Goal: Transaction & Acquisition: Purchase product/service

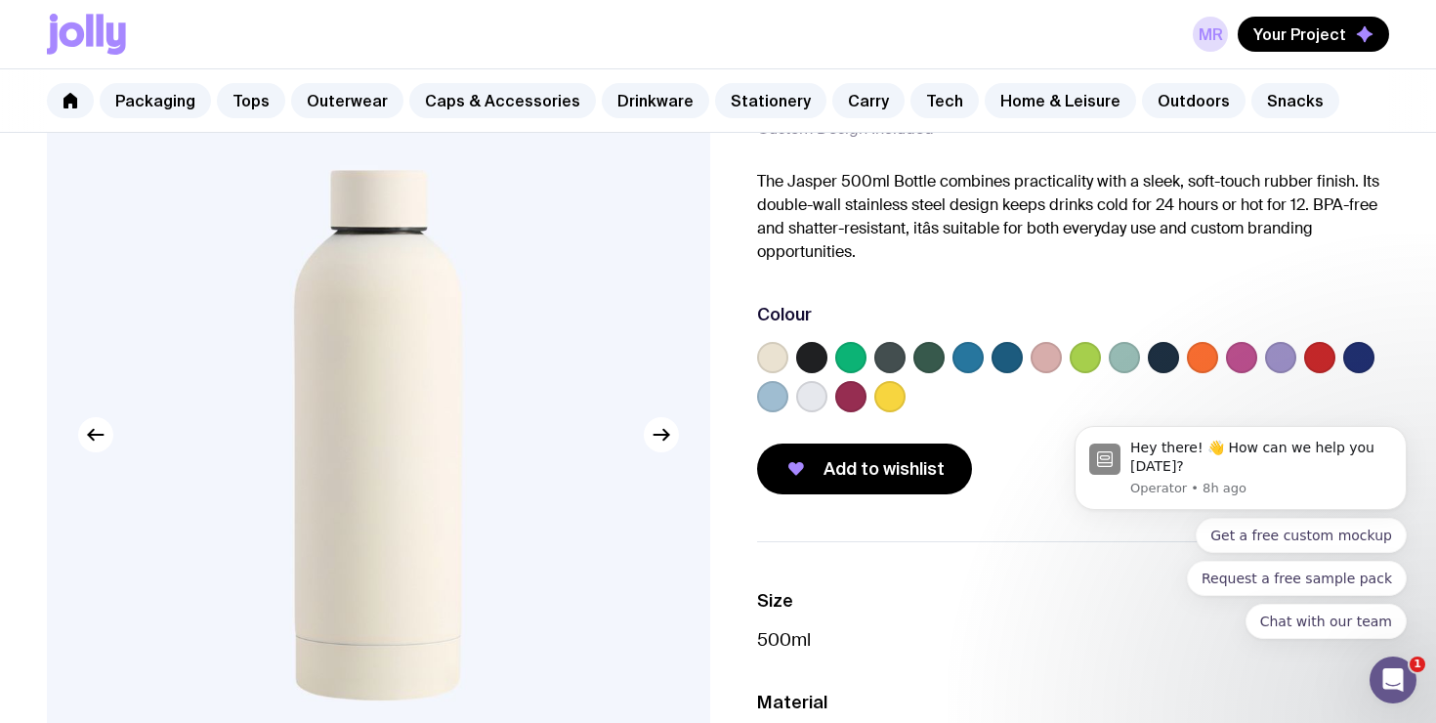
scroll to position [116, 0]
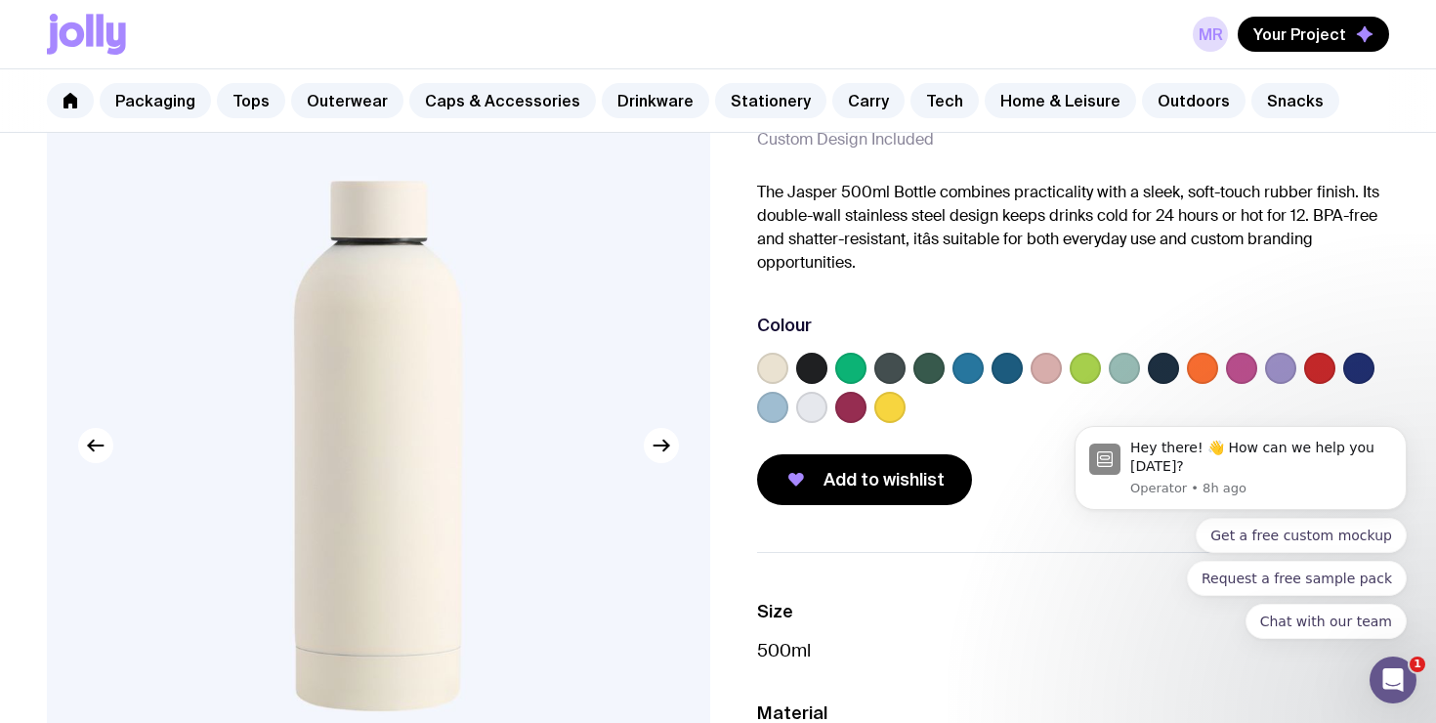
click at [817, 411] on label at bounding box center [811, 407] width 31 height 31
click at [0, 0] on input "radio" at bounding box center [0, 0] width 0 height 0
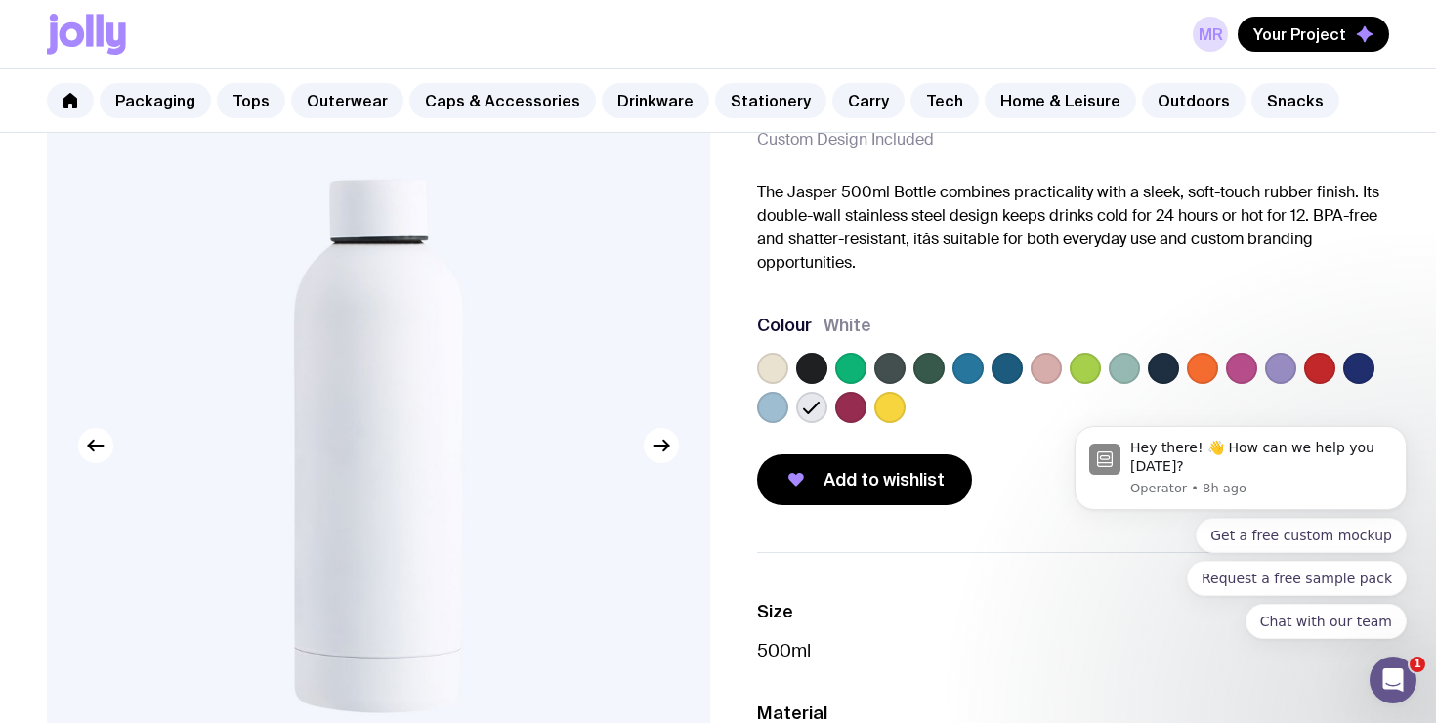
click at [773, 375] on label at bounding box center [772, 368] width 31 height 31
click at [0, 0] on input "radio" at bounding box center [0, 0] width 0 height 0
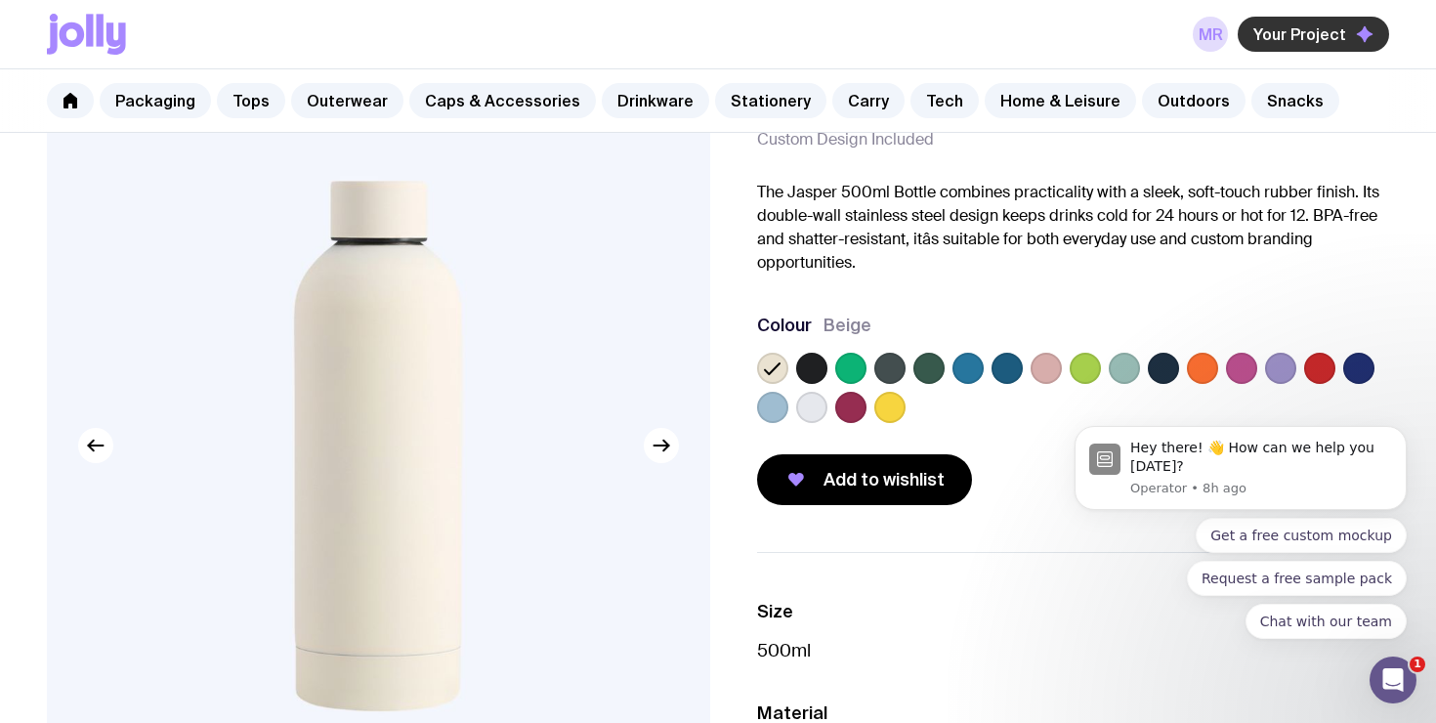
click at [1290, 39] on span "Your Project" at bounding box center [1299, 34] width 93 height 20
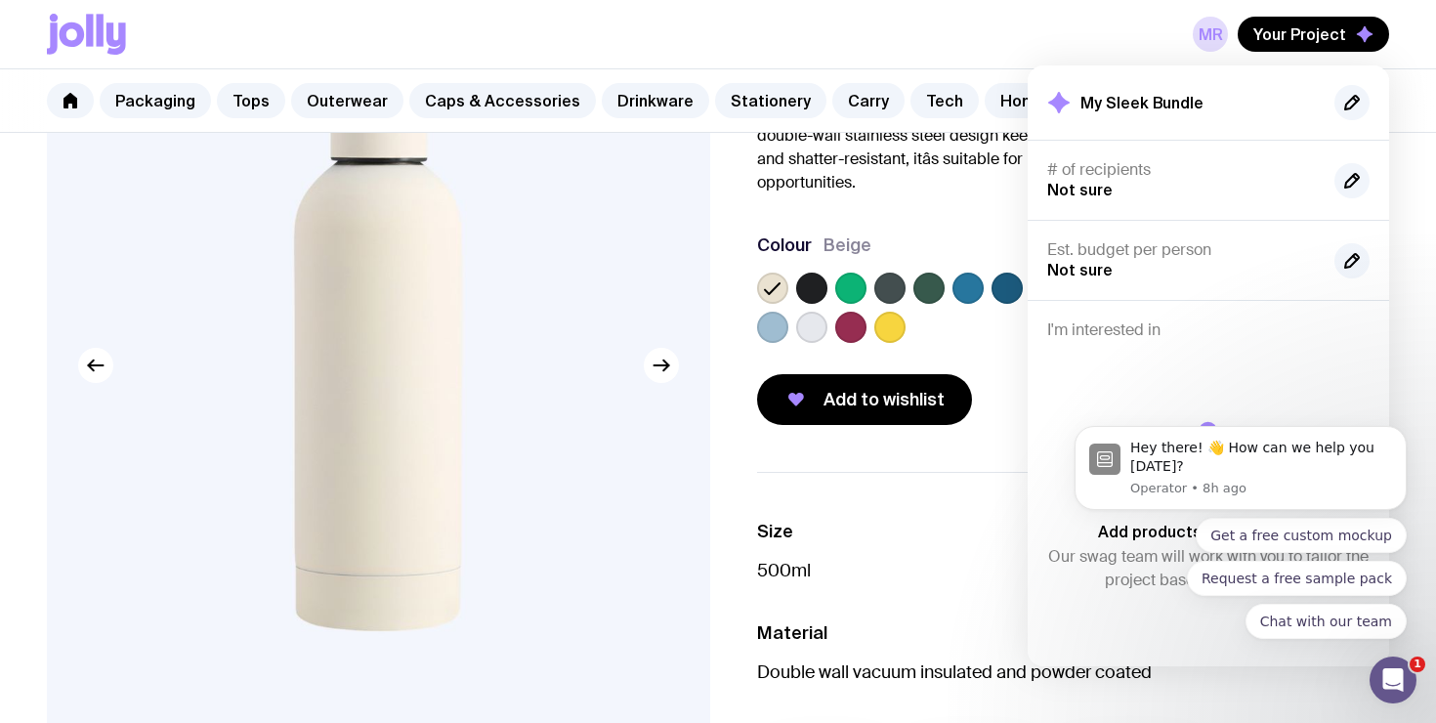
scroll to position [206, 0]
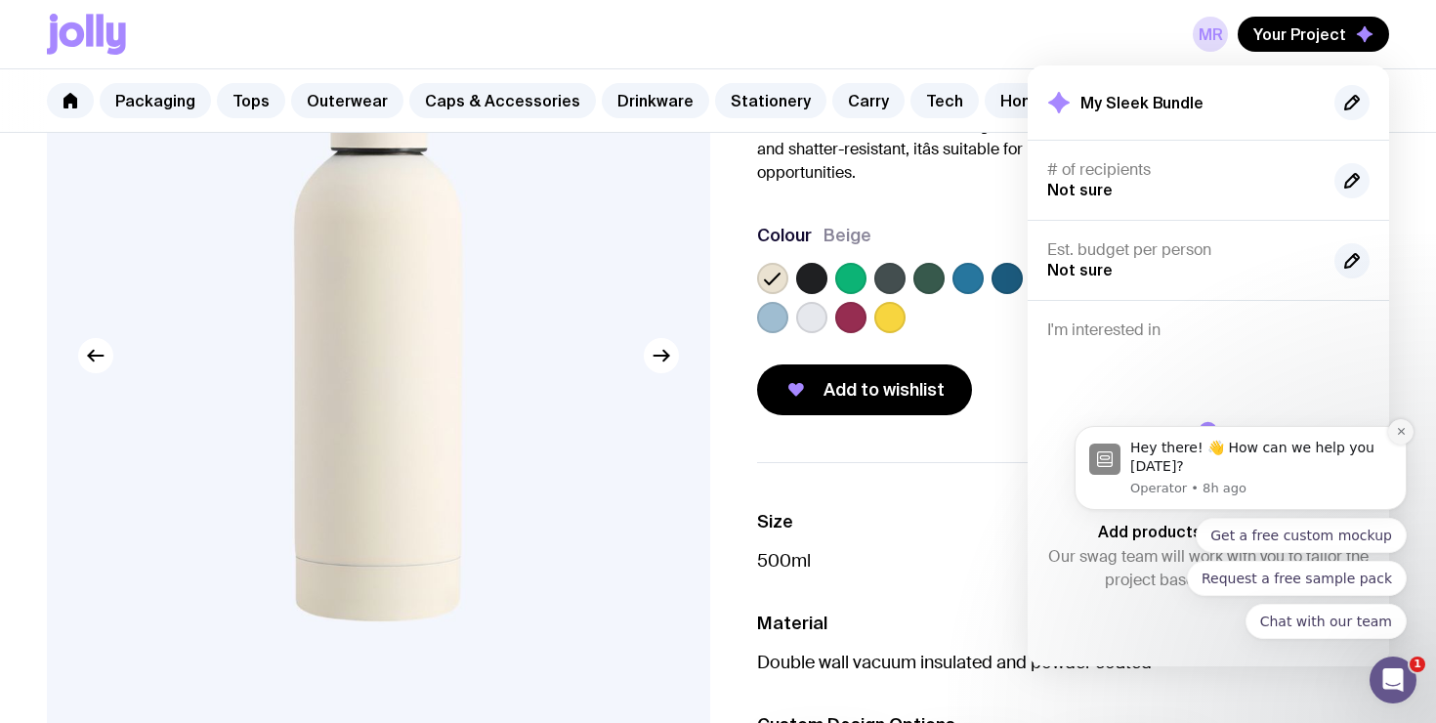
click at [1398, 436] on icon "Dismiss notification" at bounding box center [1401, 431] width 11 height 11
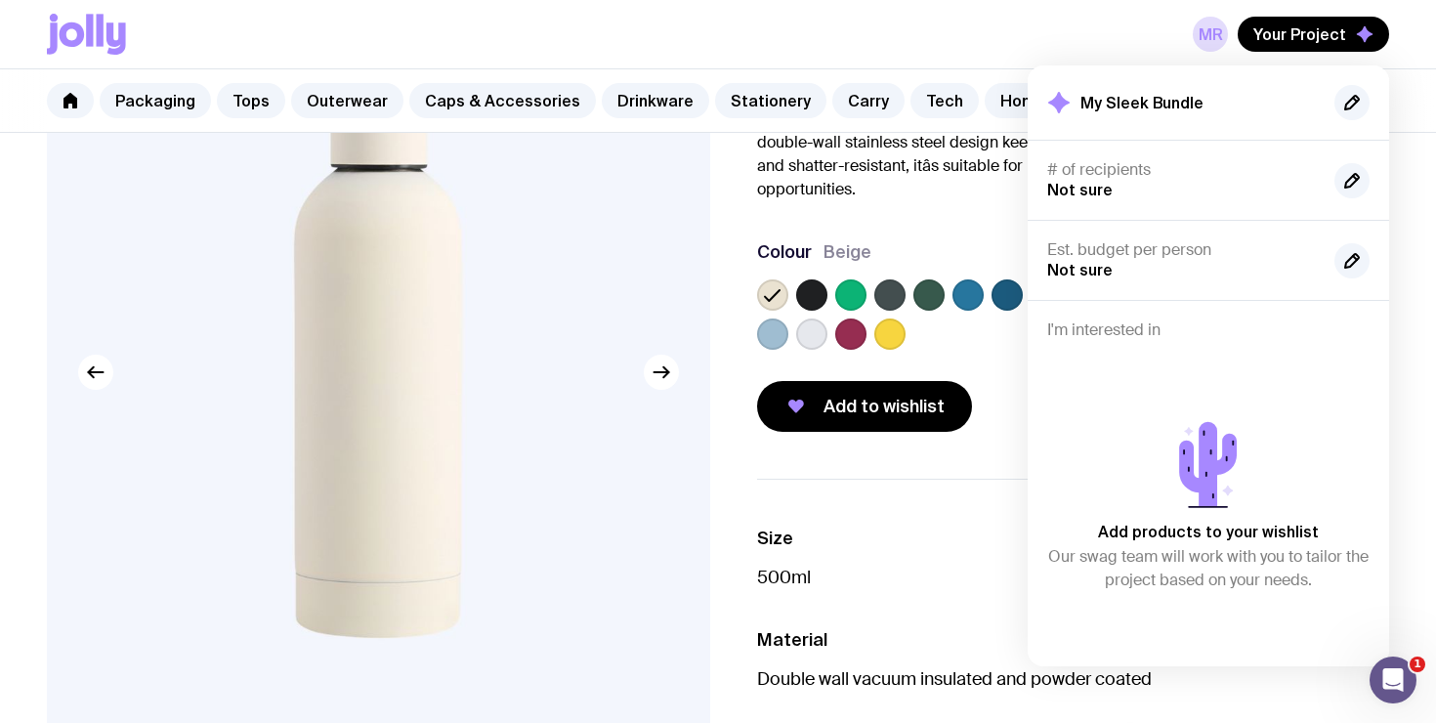
scroll to position [201, 0]
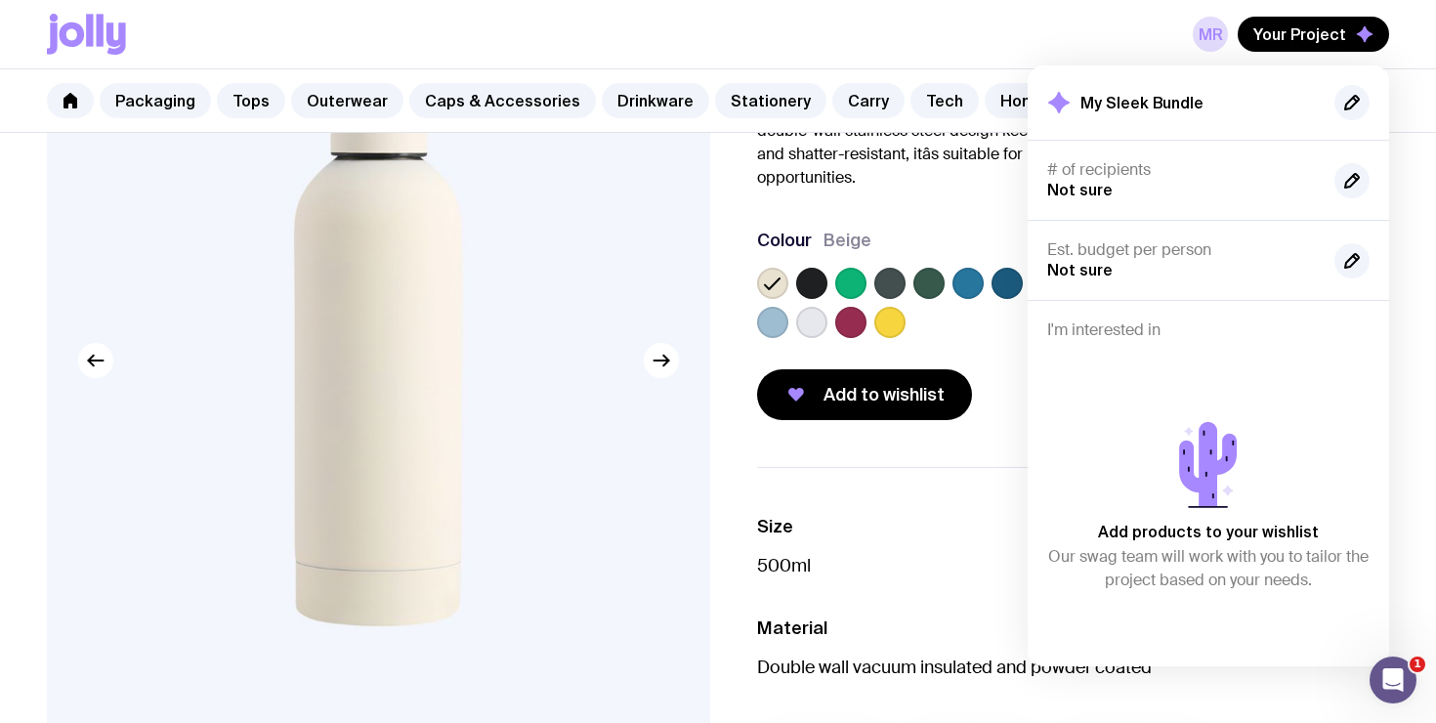
click at [571, 57] on div "MR Your Project My Sleek Bundle # of recipients Not sure Est. budget per person…" at bounding box center [718, 34] width 1342 height 68
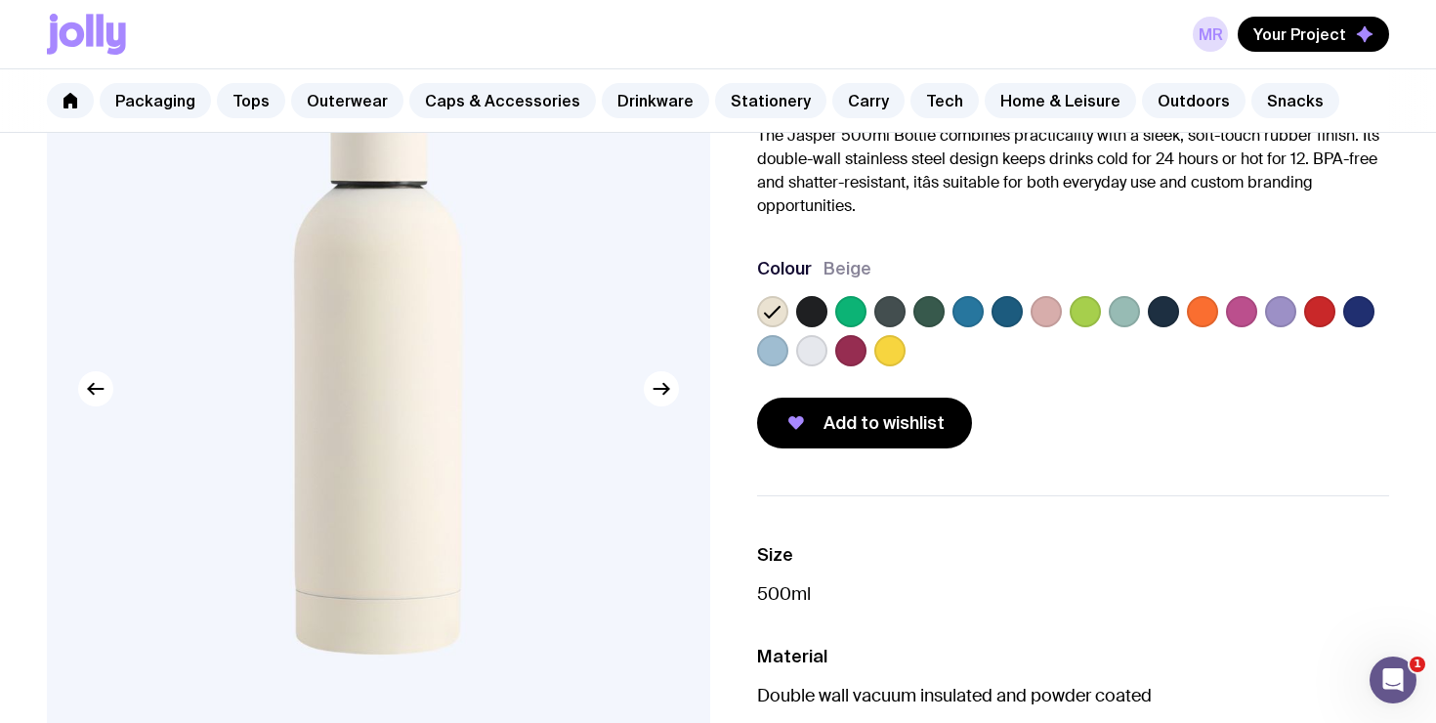
scroll to position [163, 0]
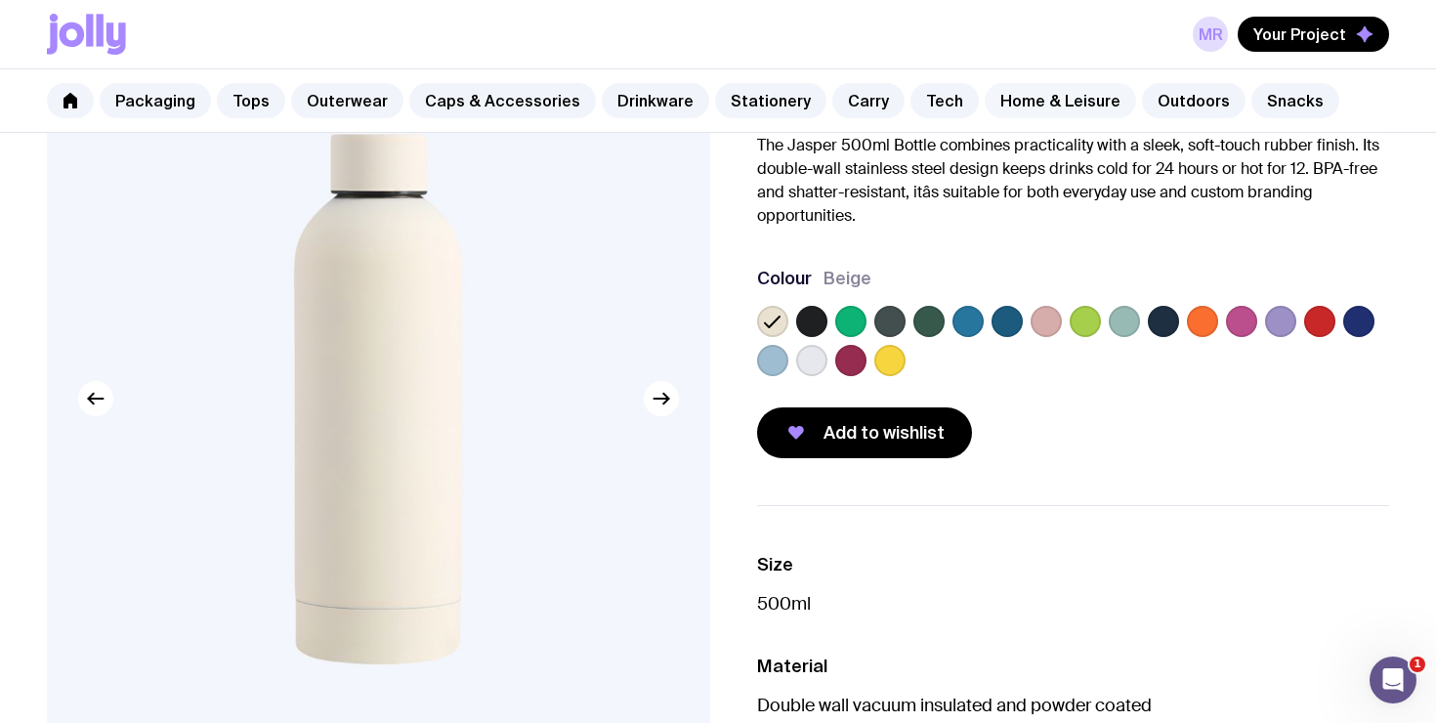
click at [996, 106] on link "Home & Leisure" at bounding box center [1060, 100] width 151 height 35
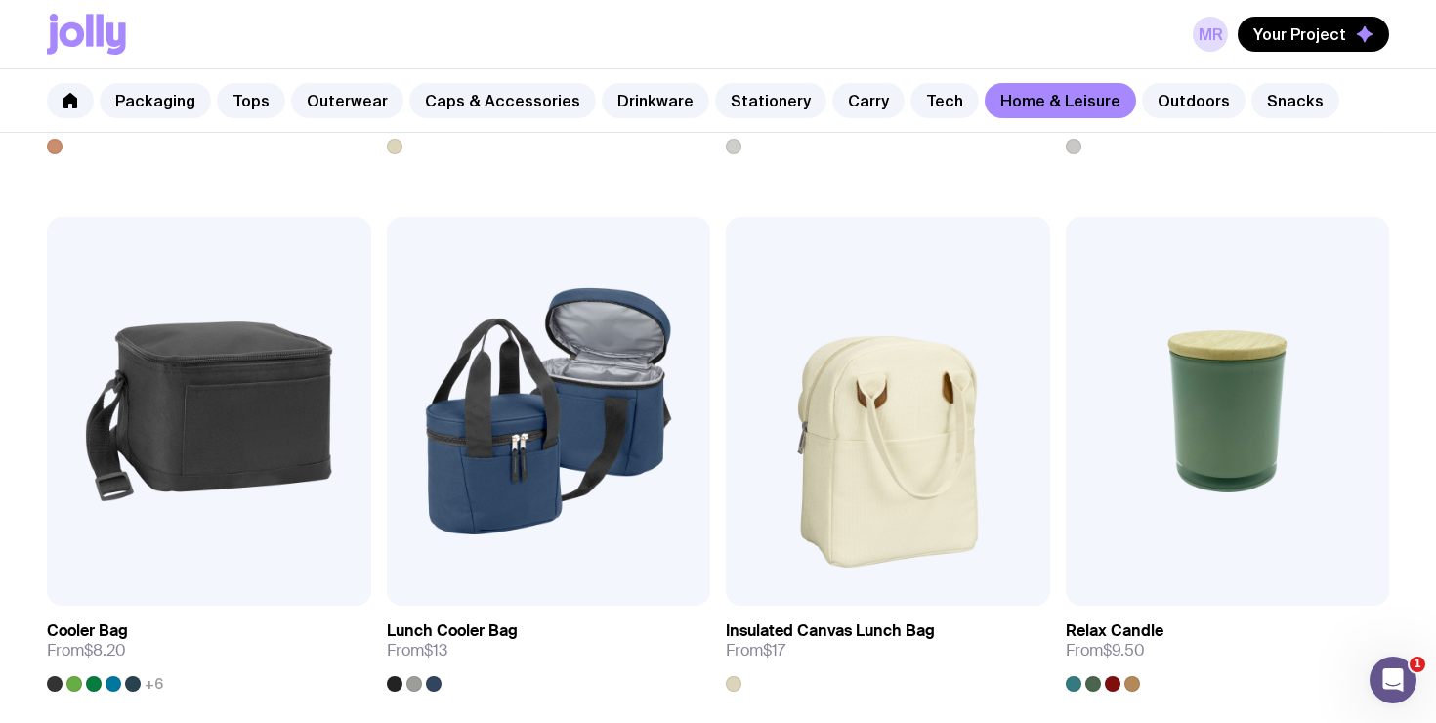
scroll to position [2348, 0]
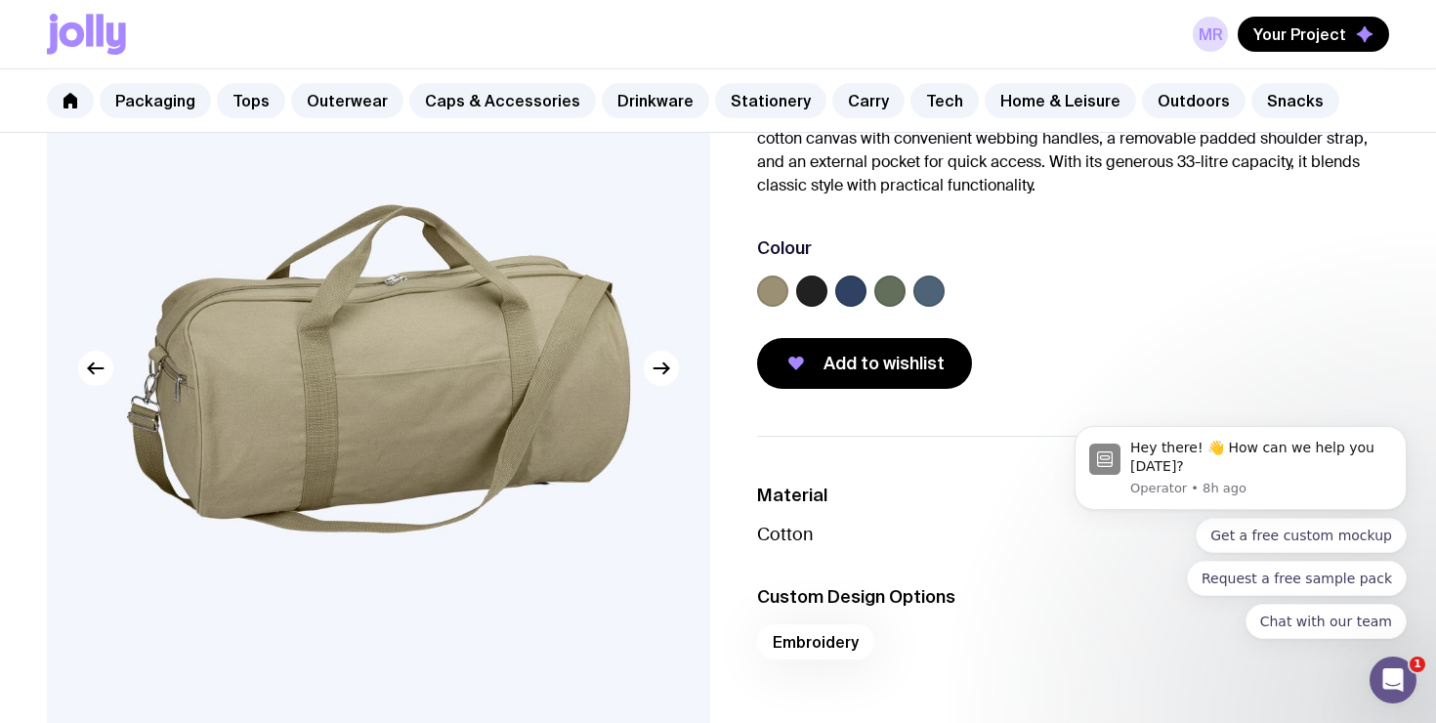
scroll to position [194, 0]
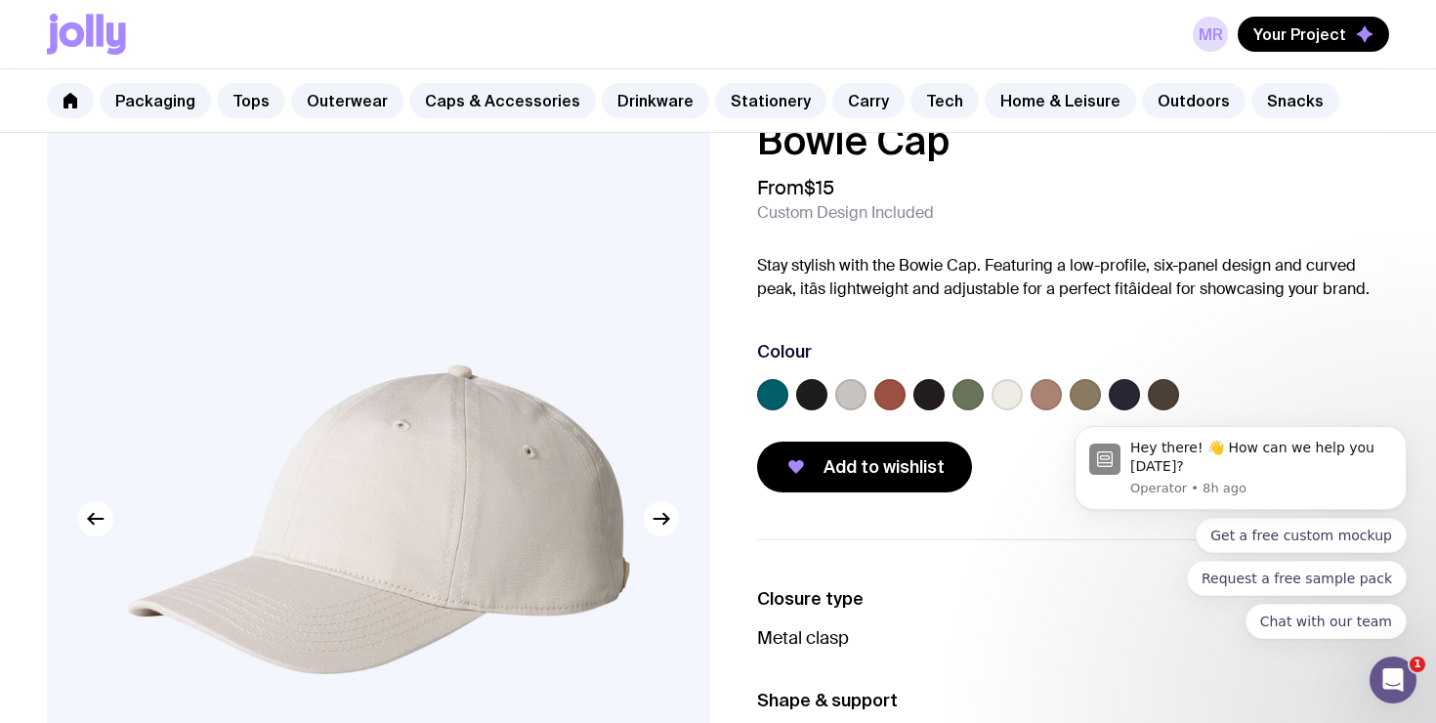
scroll to position [48, 0]
